Goal: Navigation & Orientation: Find specific page/section

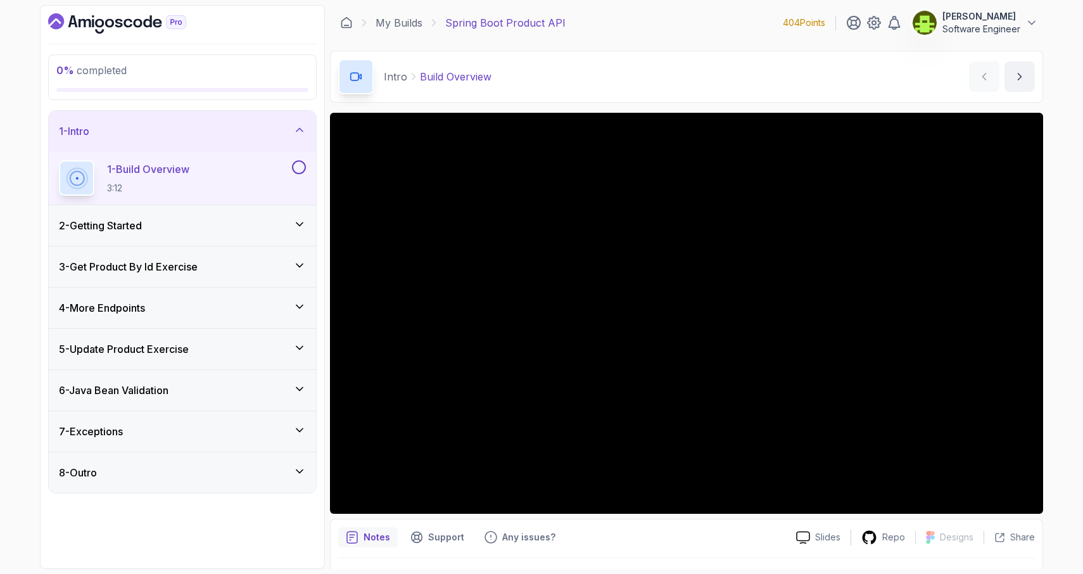
click at [300, 222] on icon at bounding box center [299, 224] width 13 height 13
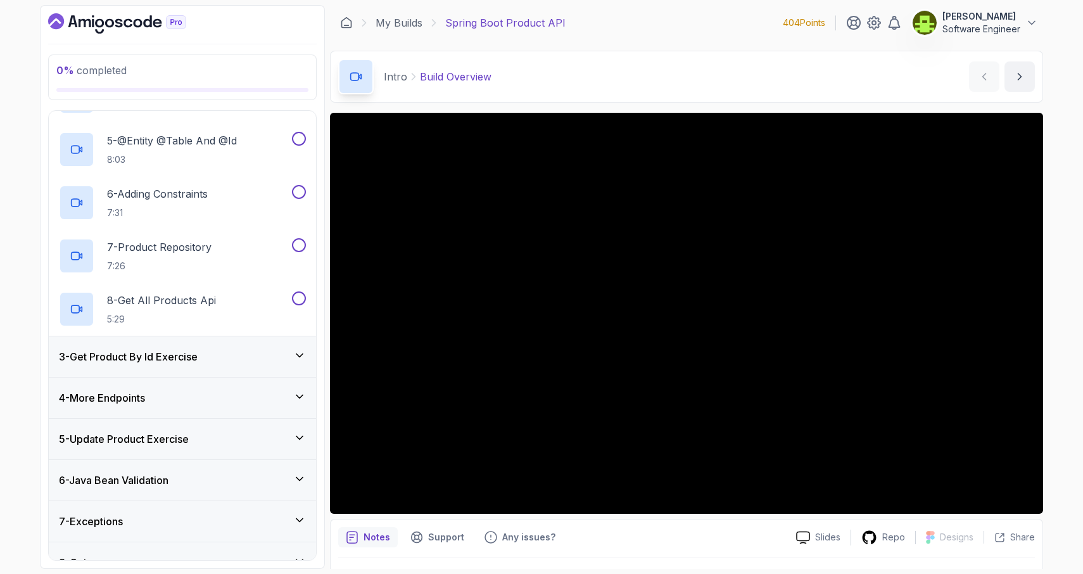
scroll to position [284, 0]
click at [303, 354] on icon at bounding box center [299, 354] width 13 height 13
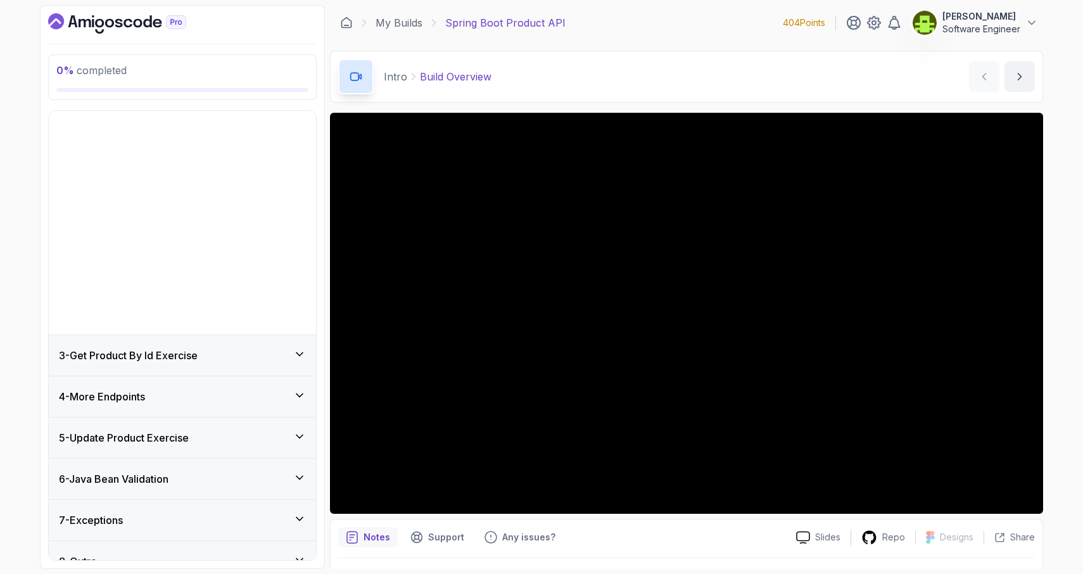
scroll to position [0, 0]
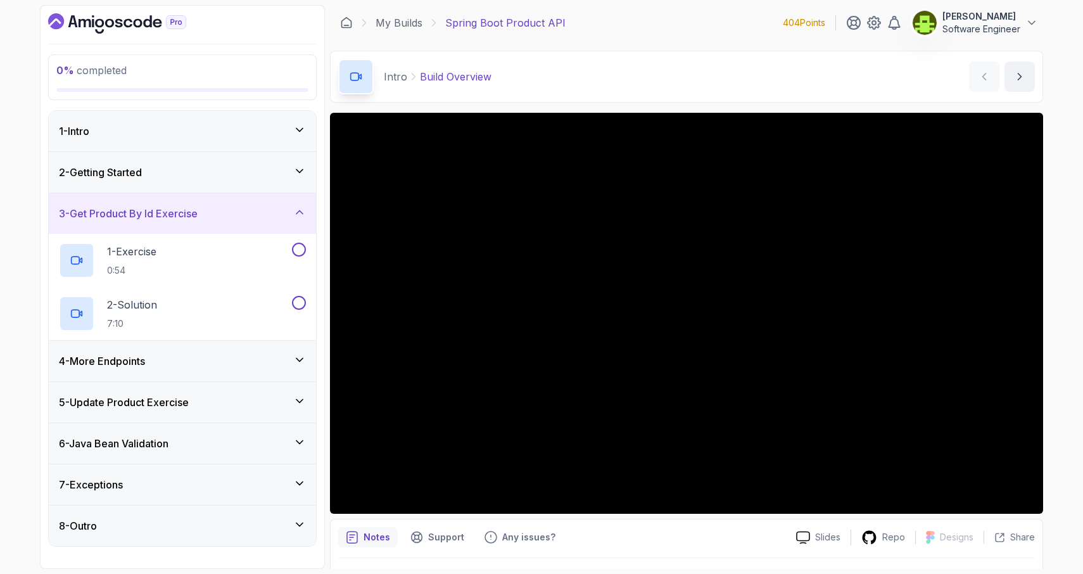
click at [300, 362] on icon at bounding box center [299, 360] width 13 height 13
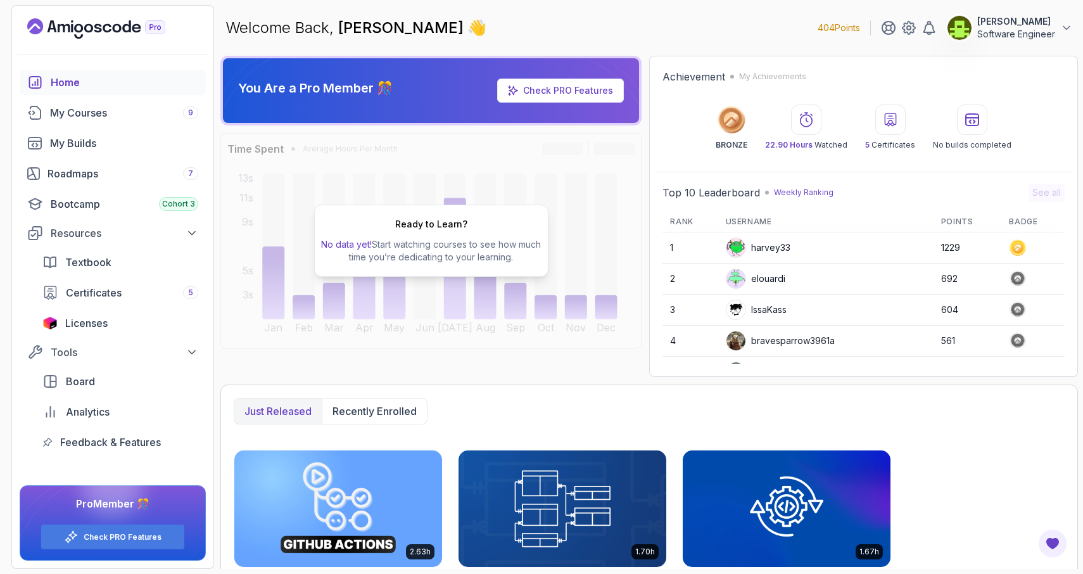
click at [1009, 196] on div "Top 10 Leaderboard Weekly Ranking See all" at bounding box center [864, 193] width 402 height 18
click at [294, 405] on p "Just released" at bounding box center [278, 411] width 67 height 15
click at [354, 417] on p "Recently enrolled" at bounding box center [375, 411] width 84 height 15
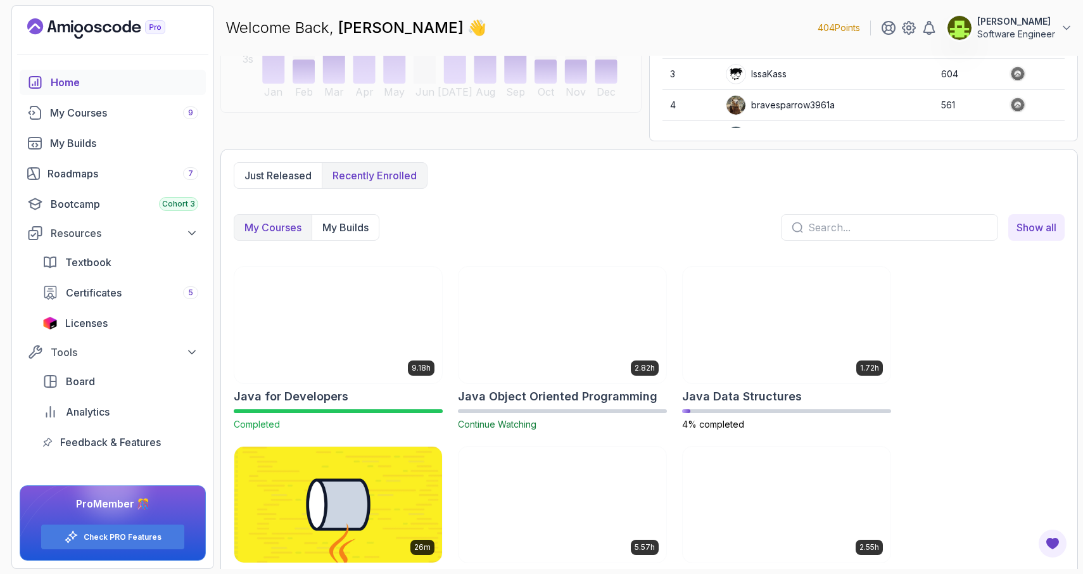
scroll to position [290, 0]
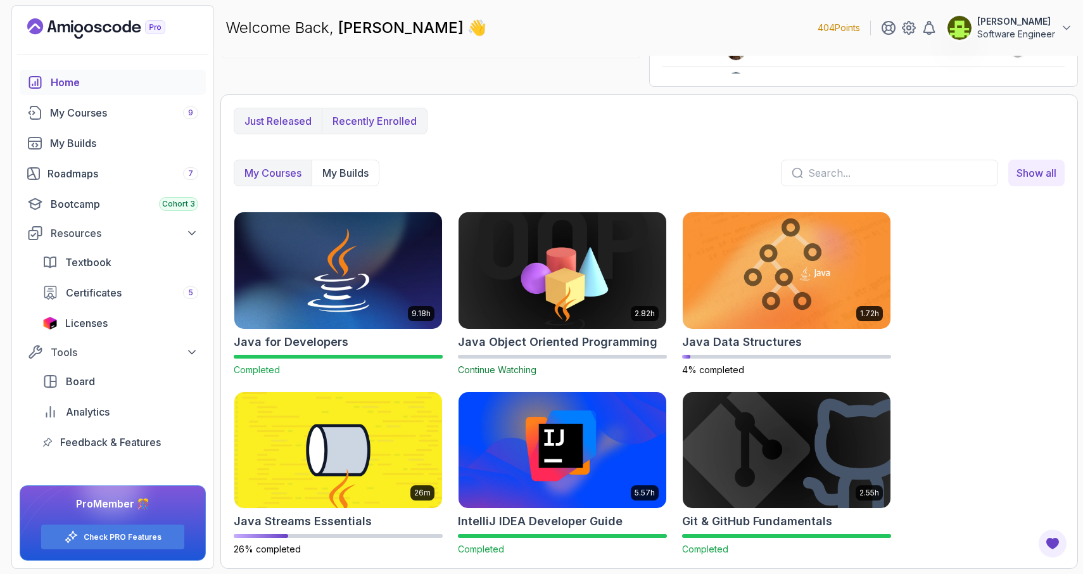
click at [269, 118] on p "Just released" at bounding box center [278, 120] width 67 height 15
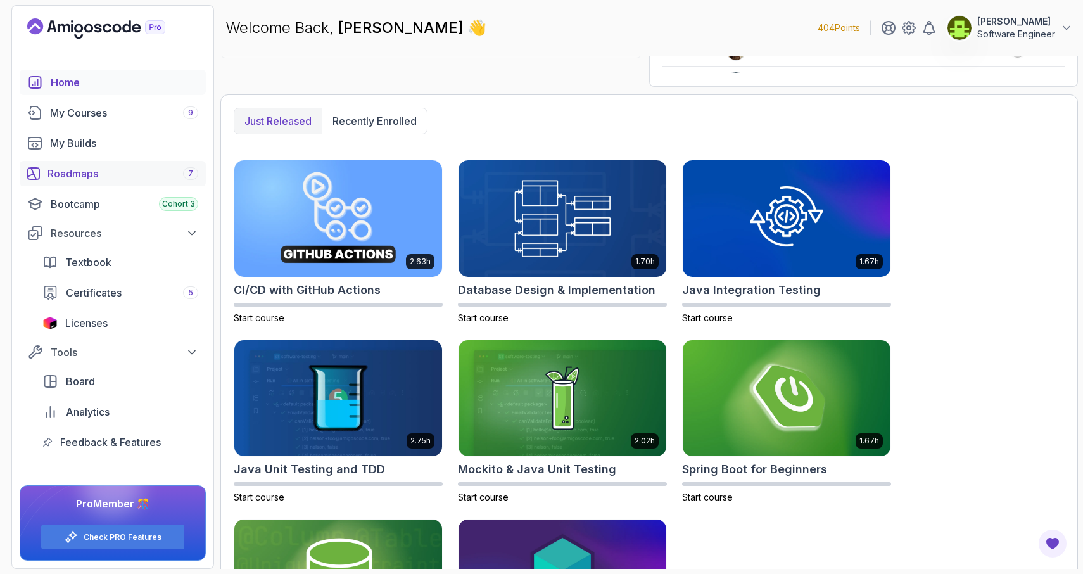
click at [79, 174] on div "Roadmaps 7" at bounding box center [123, 173] width 151 height 15
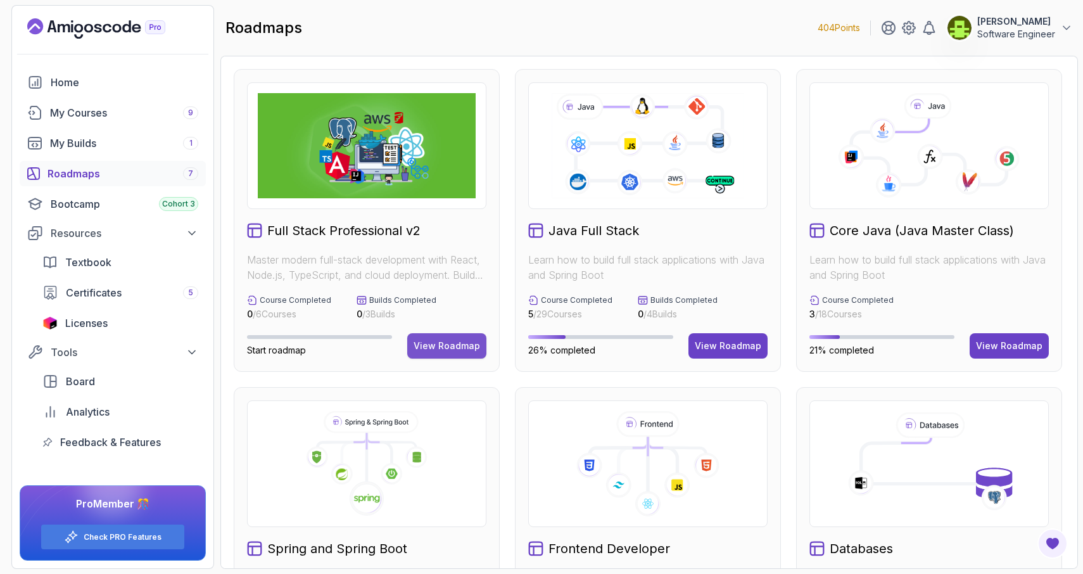
click at [436, 349] on div "View Roadmap" at bounding box center [447, 346] width 67 height 13
